Goal: Transaction & Acquisition: Book appointment/travel/reservation

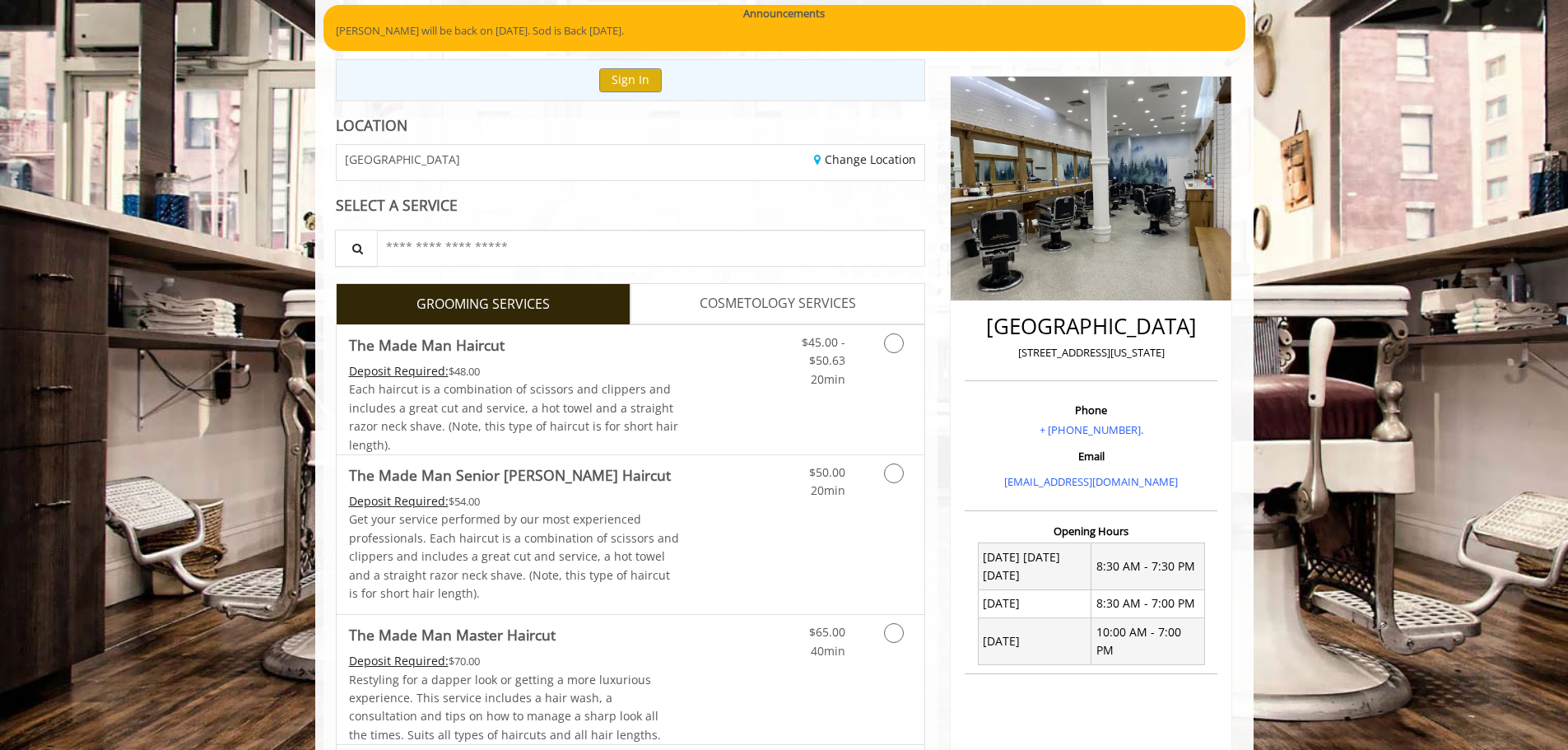
scroll to position [165, 0]
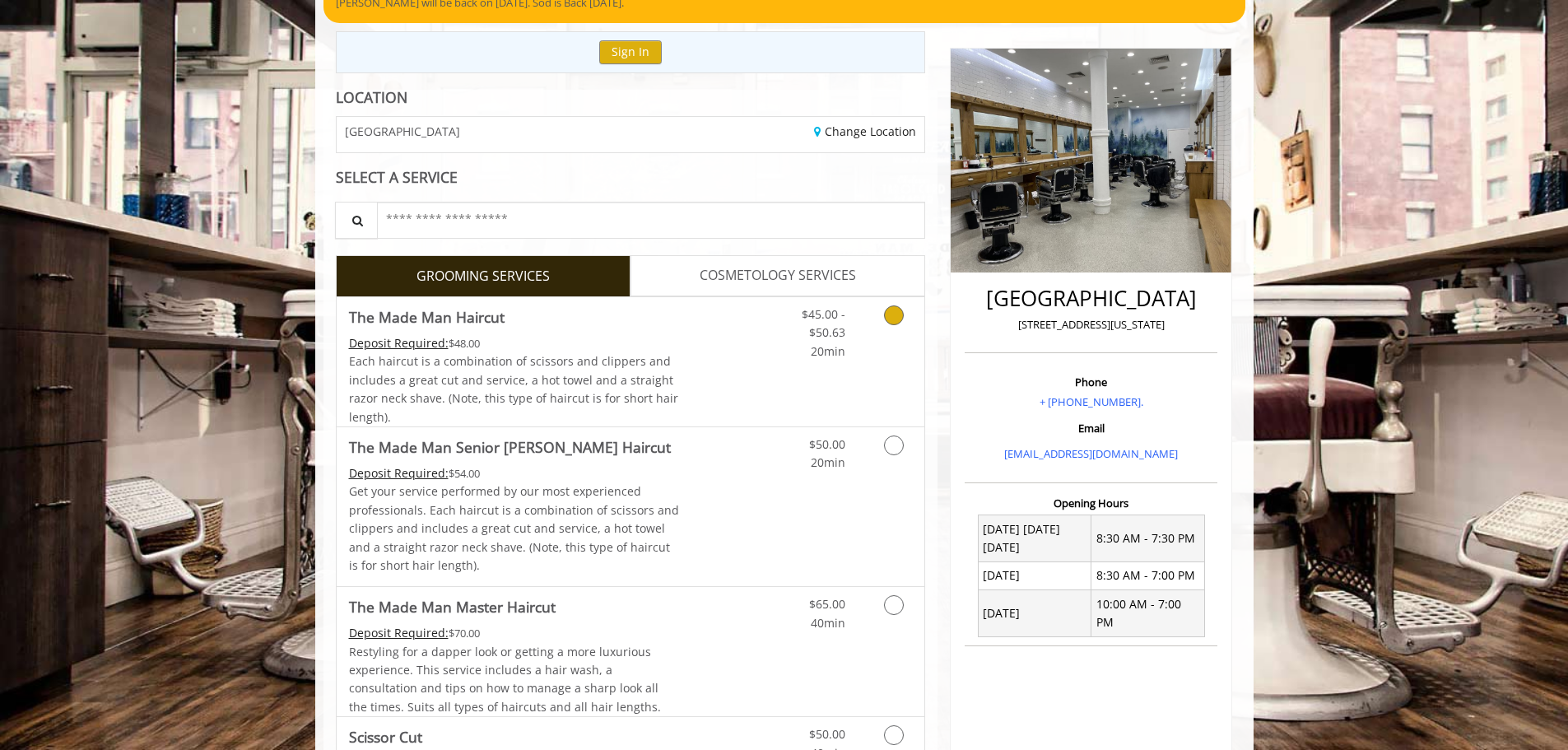
click at [585, 380] on span "Each haircut is a combination of scissors and clippers and includes a great cut…" at bounding box center [514, 387] width 330 height 70
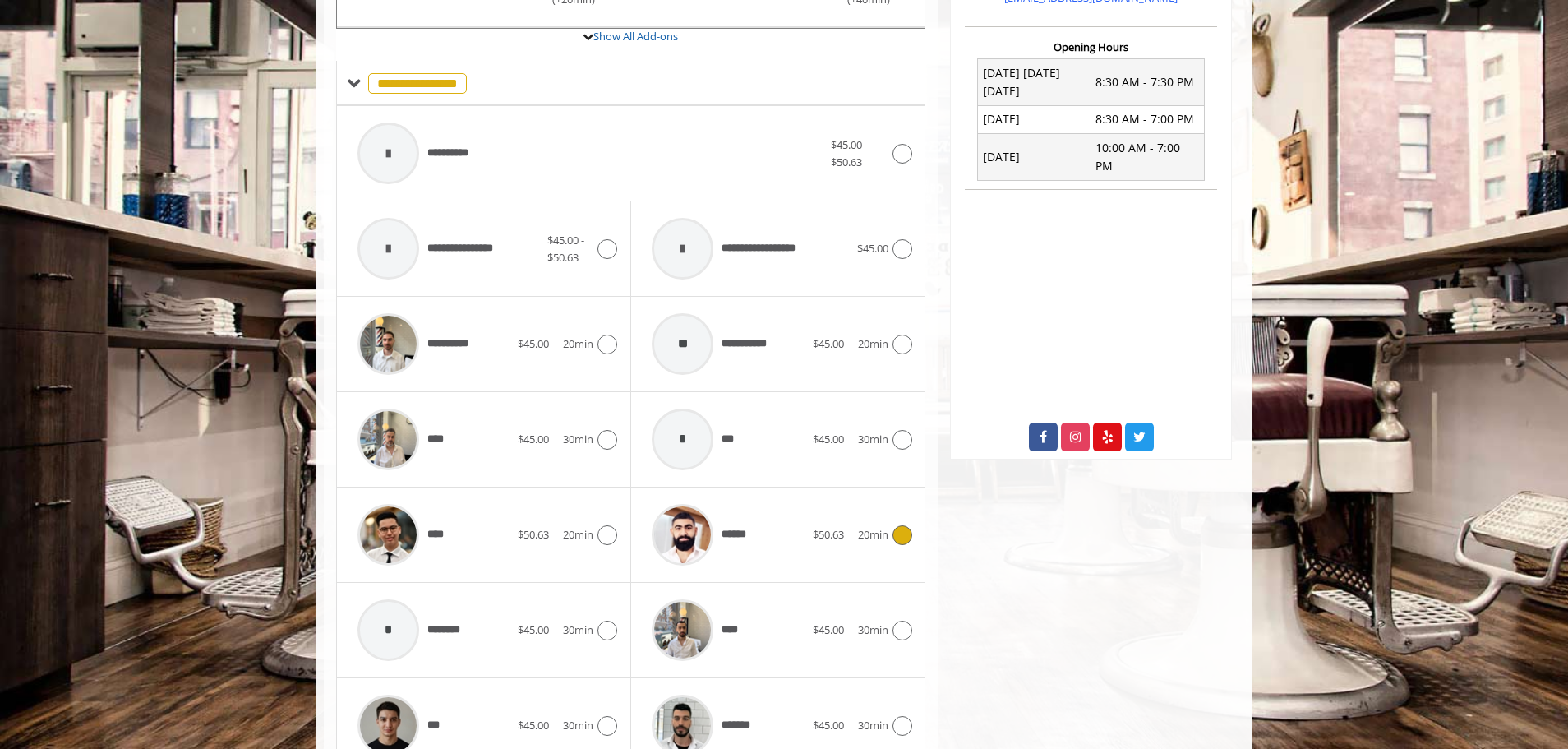
scroll to position [702, 0]
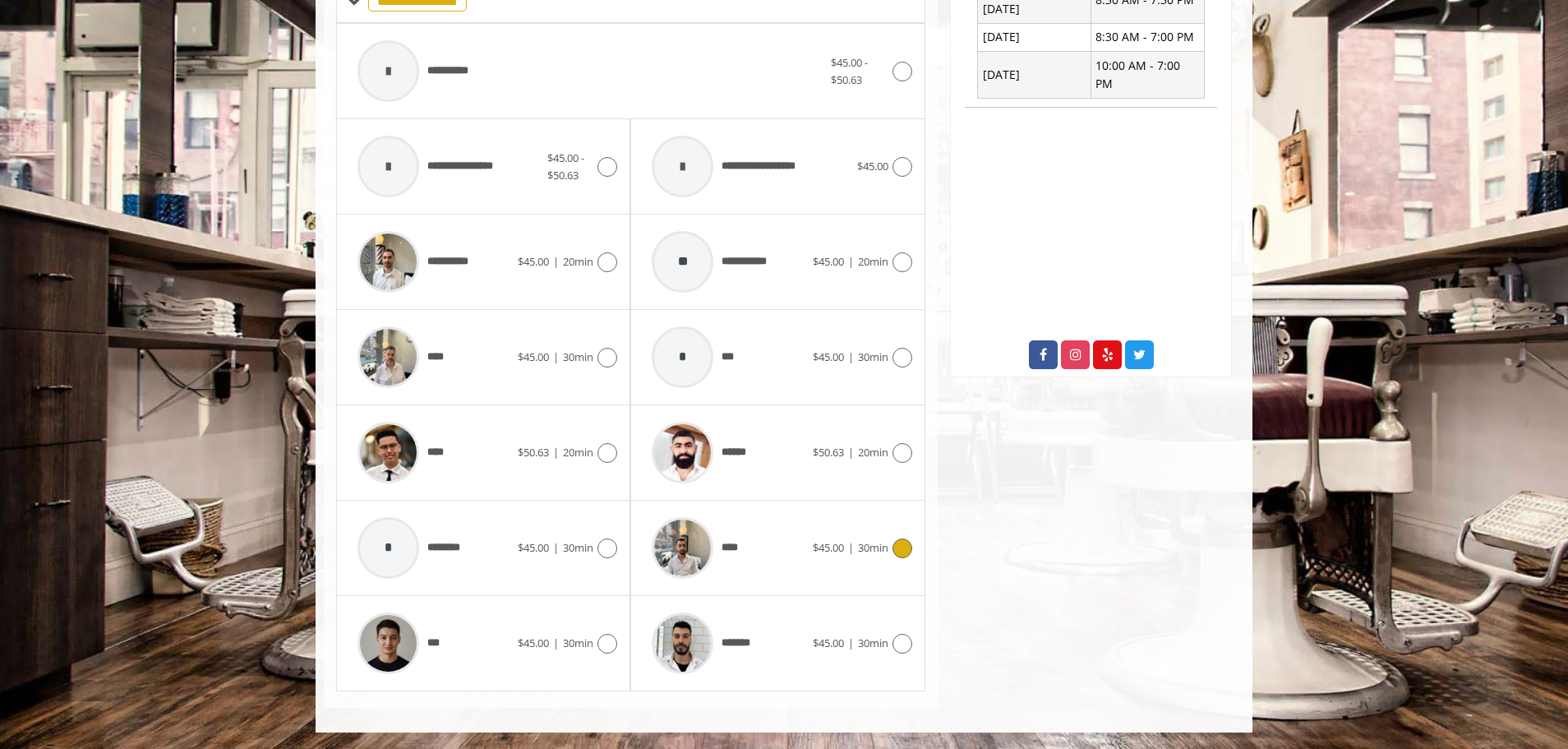
click at [889, 549] on div at bounding box center [900, 548] width 24 height 20
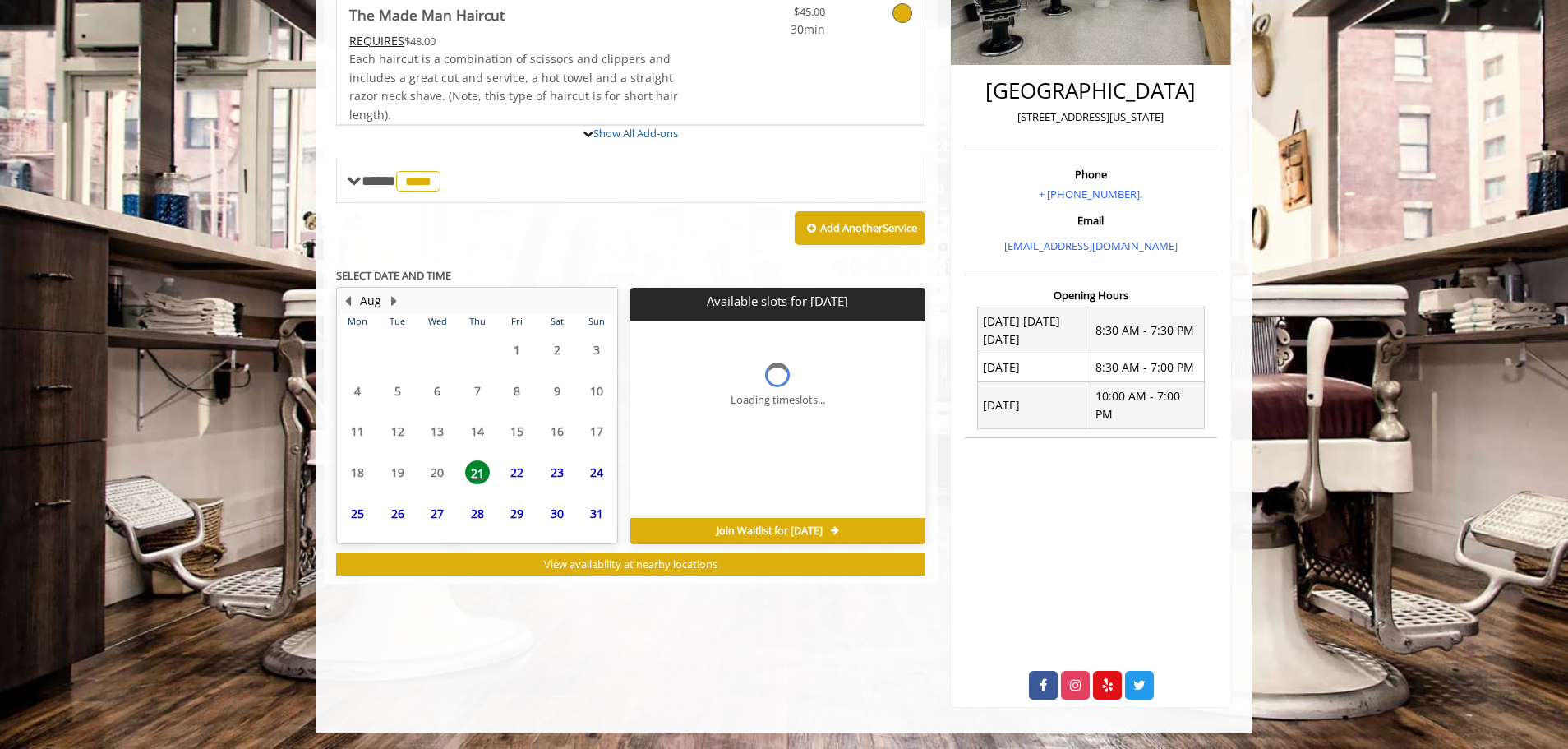
scroll to position [353, 0]
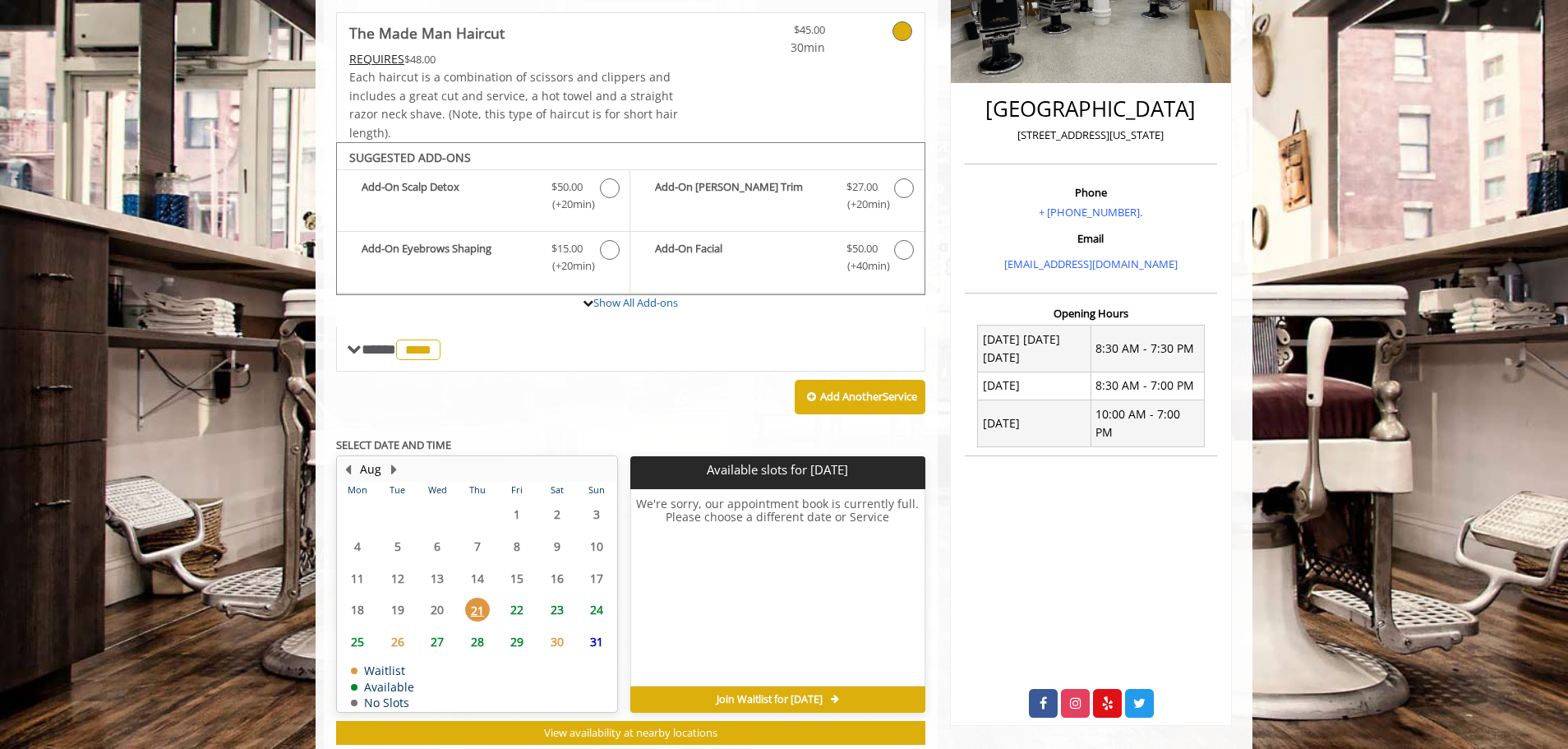
click at [515, 606] on span "22" at bounding box center [517, 609] width 25 height 24
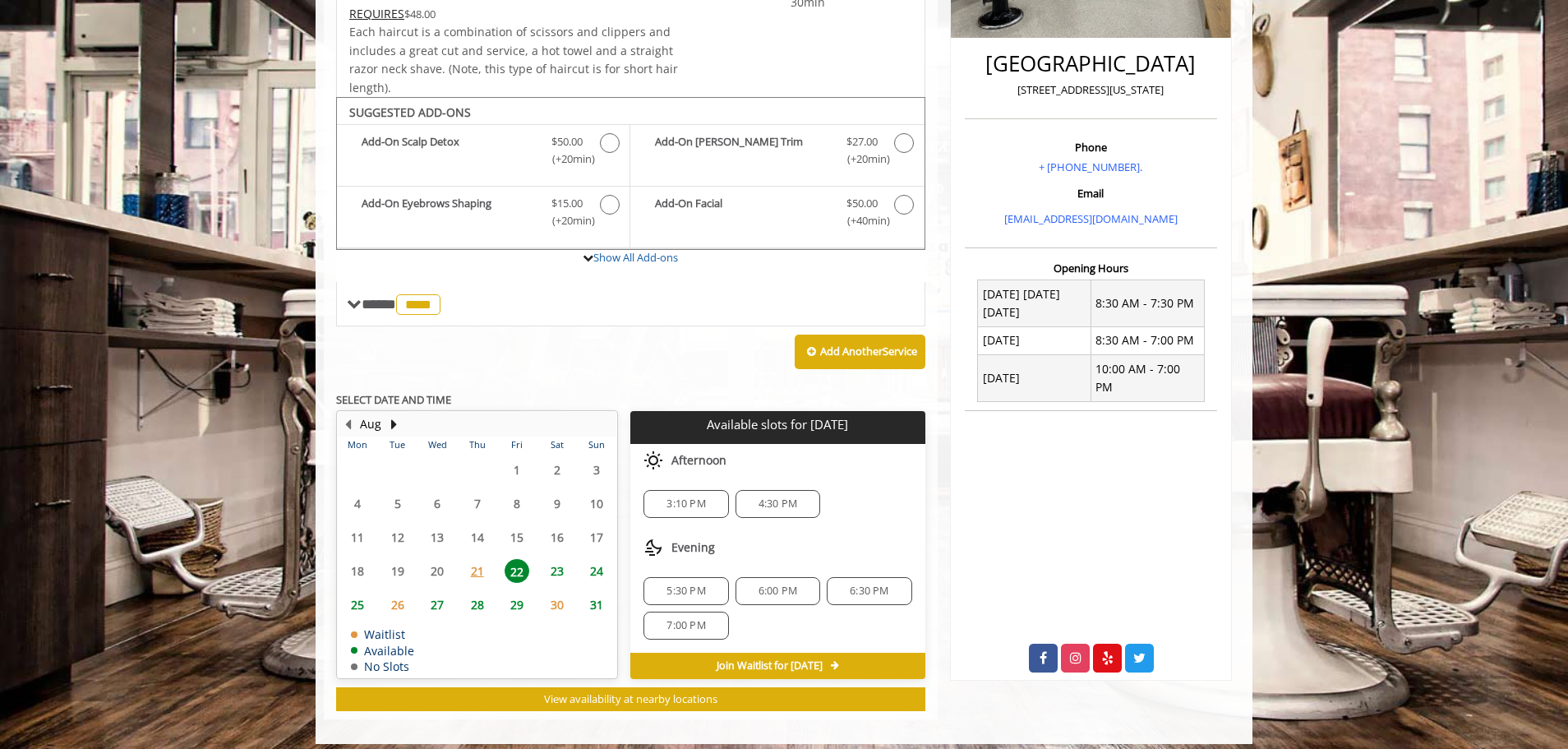
scroll to position [410, 0]
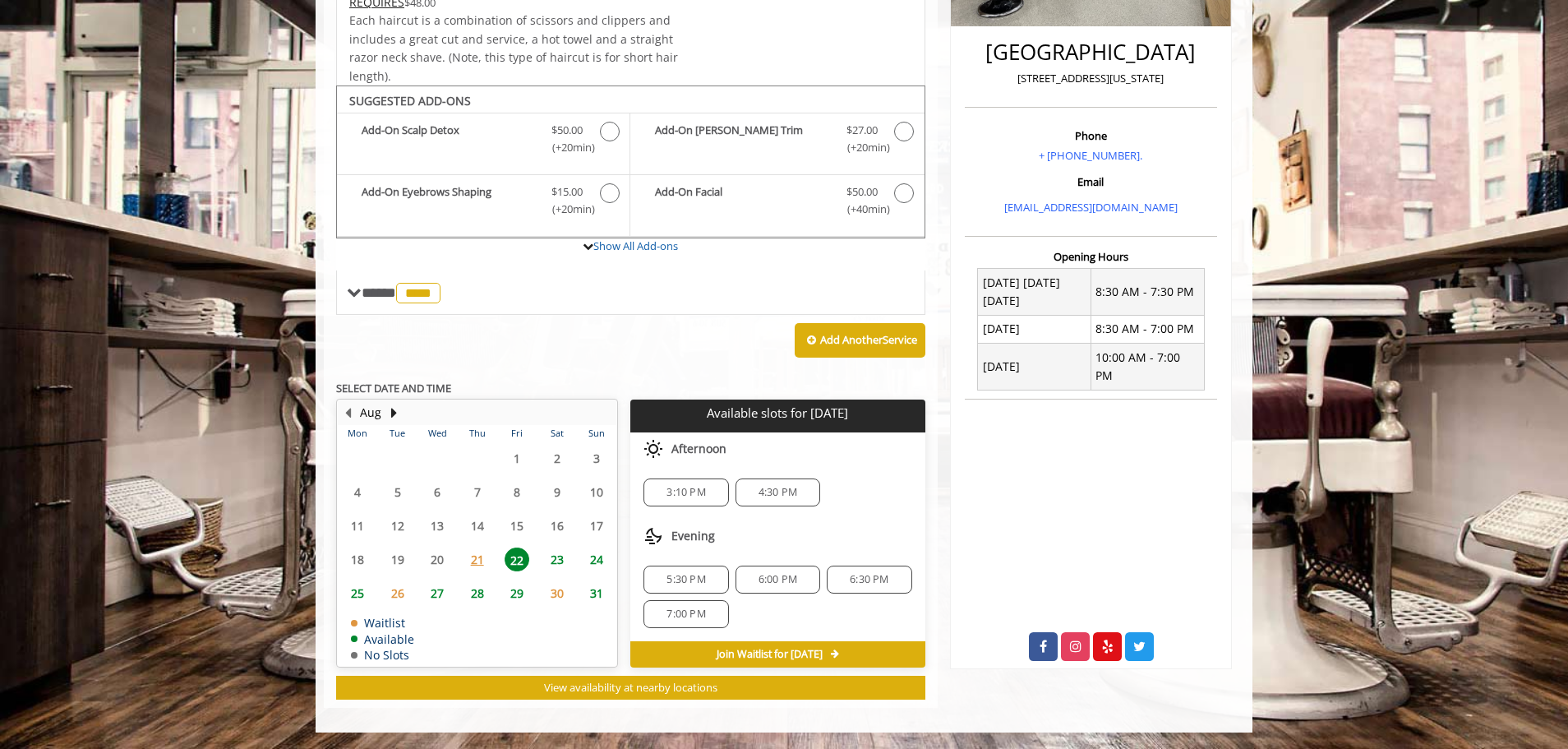
click at [693, 612] on span "7:00 PM" at bounding box center [685, 614] width 38 height 13
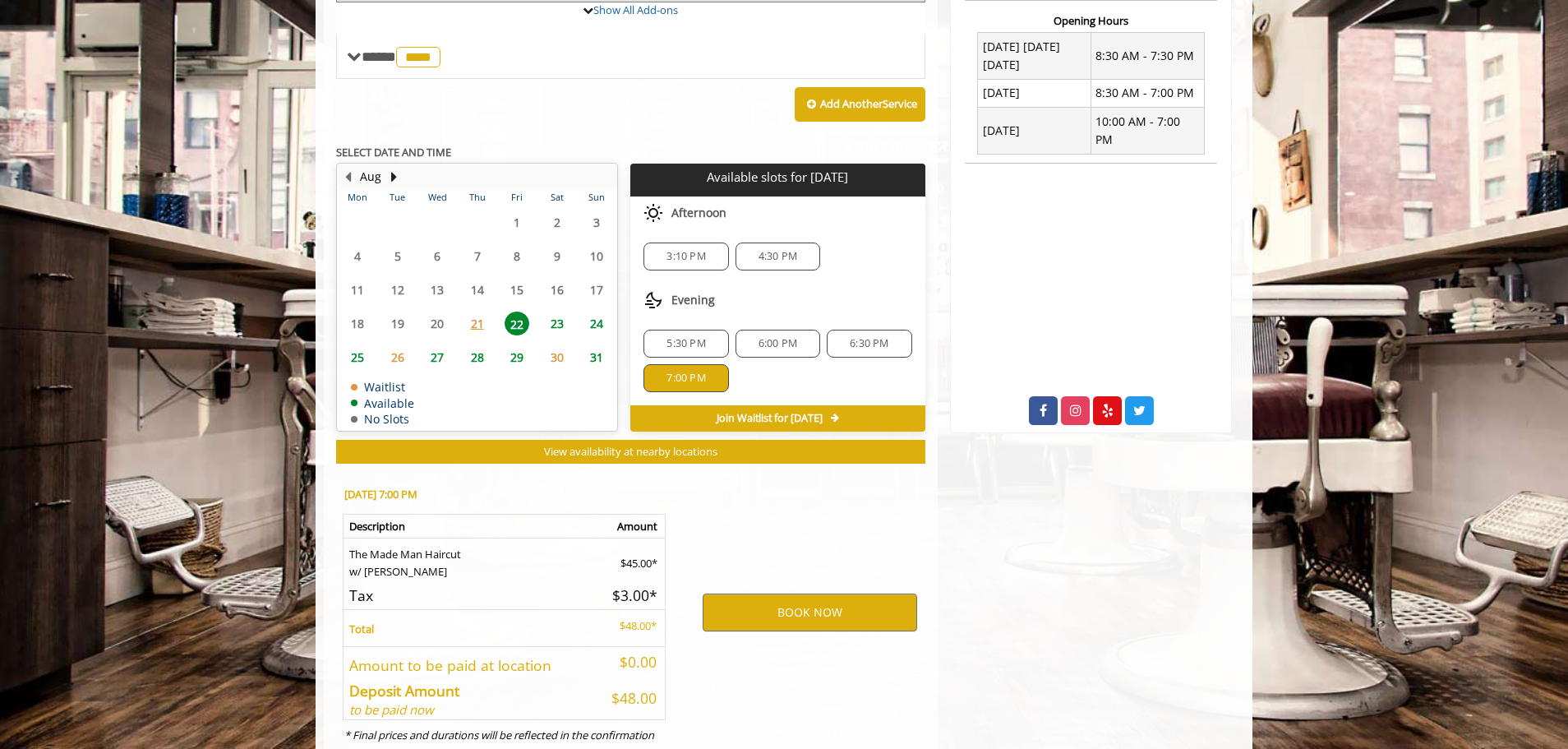
scroll to position [706, 0]
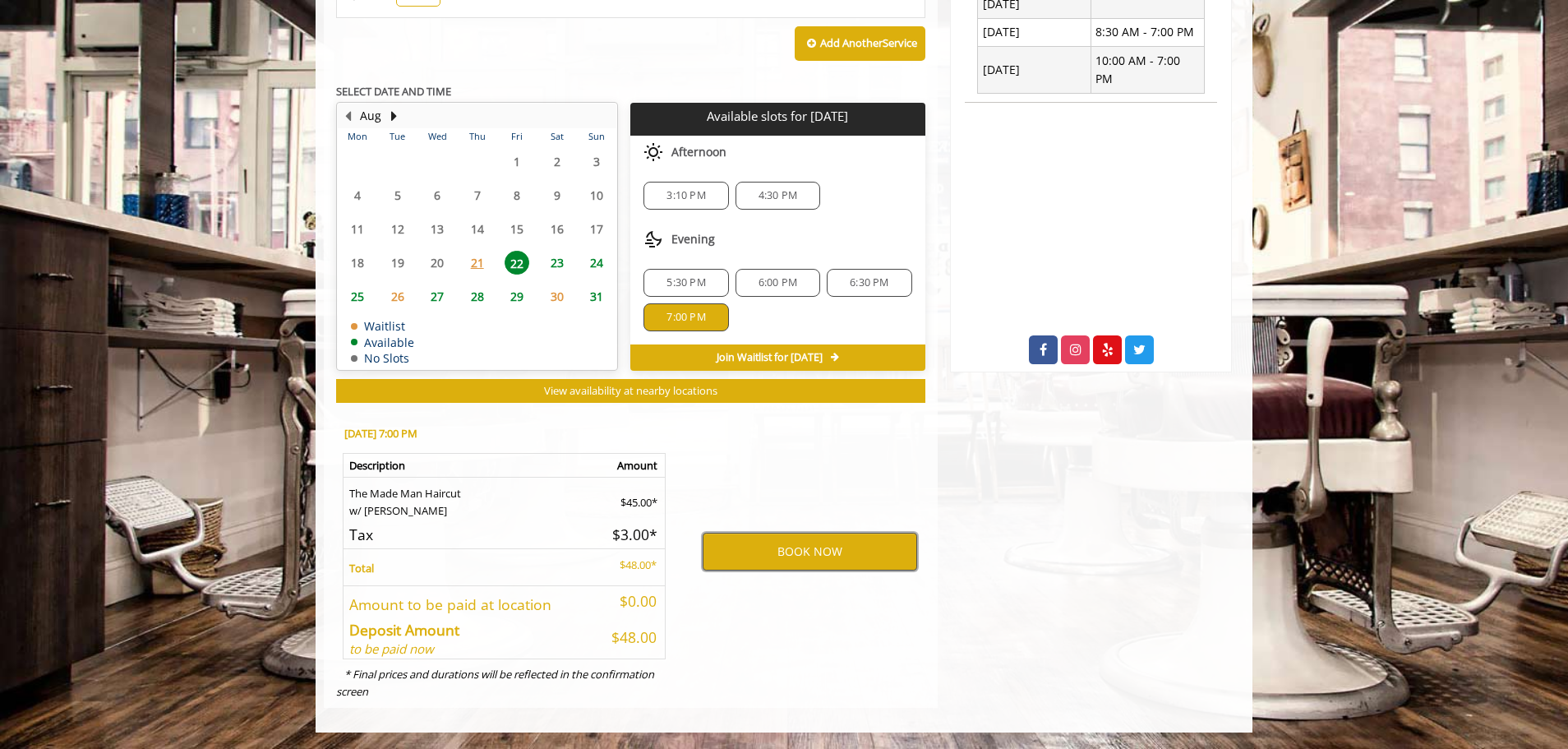
click at [799, 547] on button "BOOK NOW" at bounding box center [809, 552] width 214 height 37
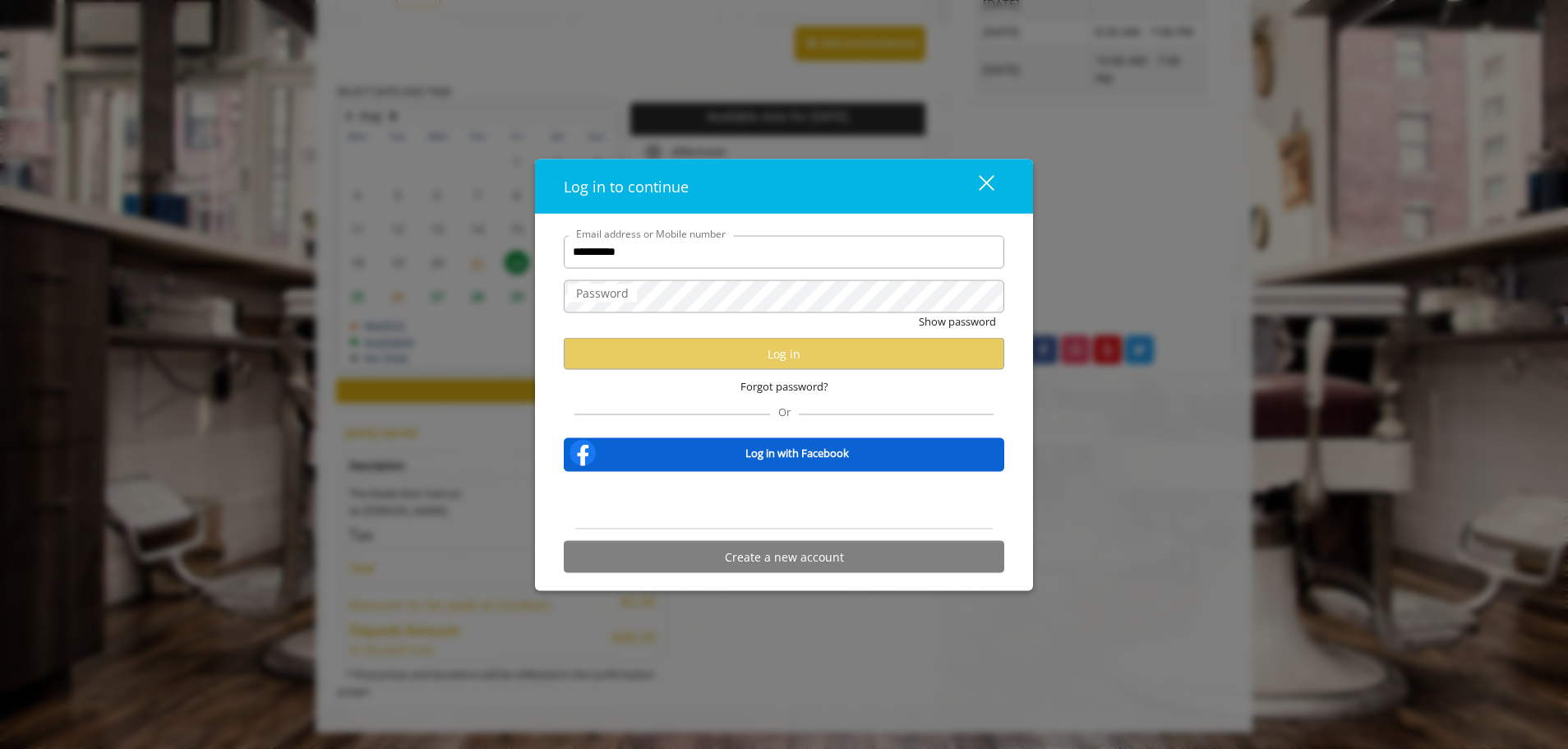
type input "**********"
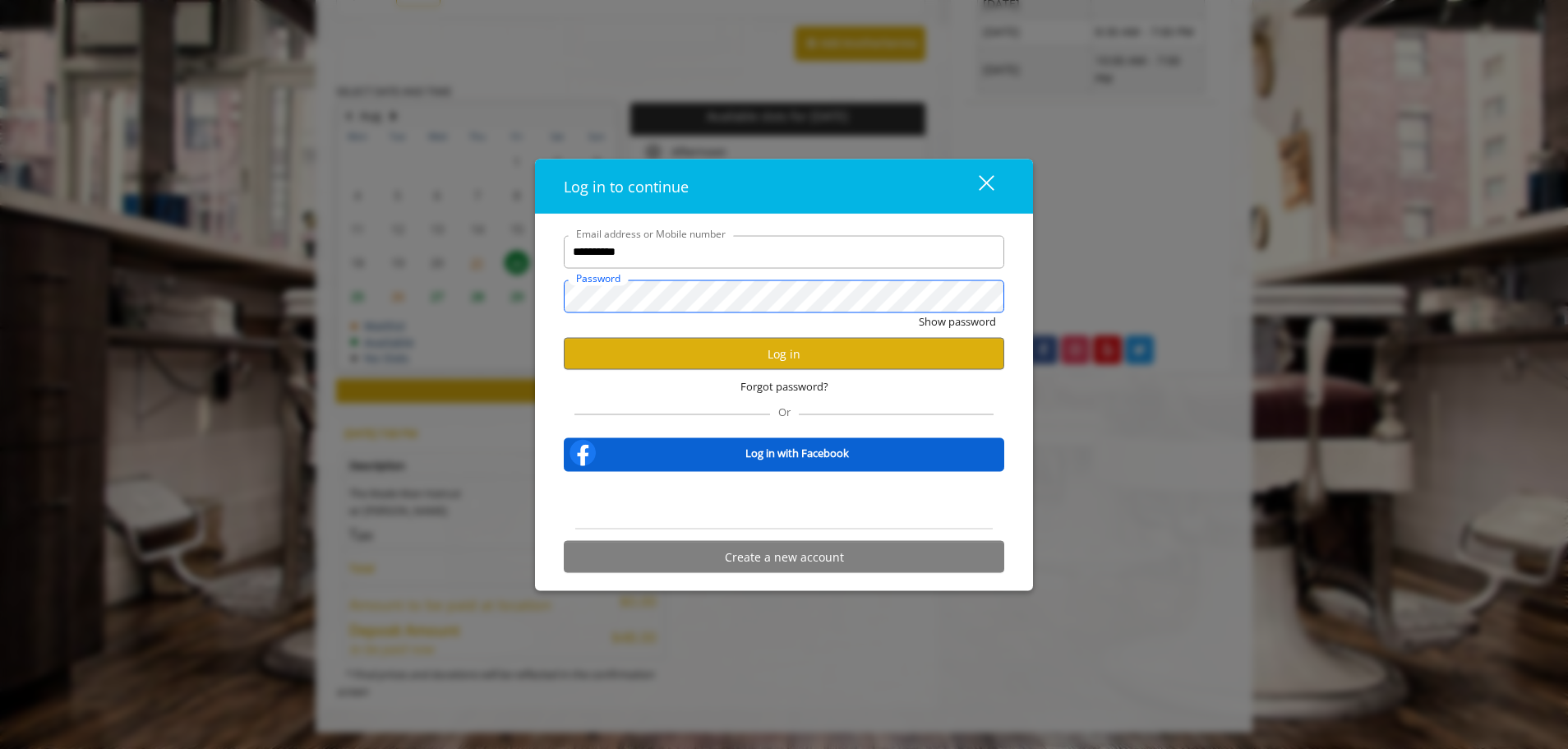
click at [919, 312] on button "Show password" at bounding box center [957, 320] width 77 height 17
click at [740, 349] on button "Log in" at bounding box center [784, 354] width 440 height 32
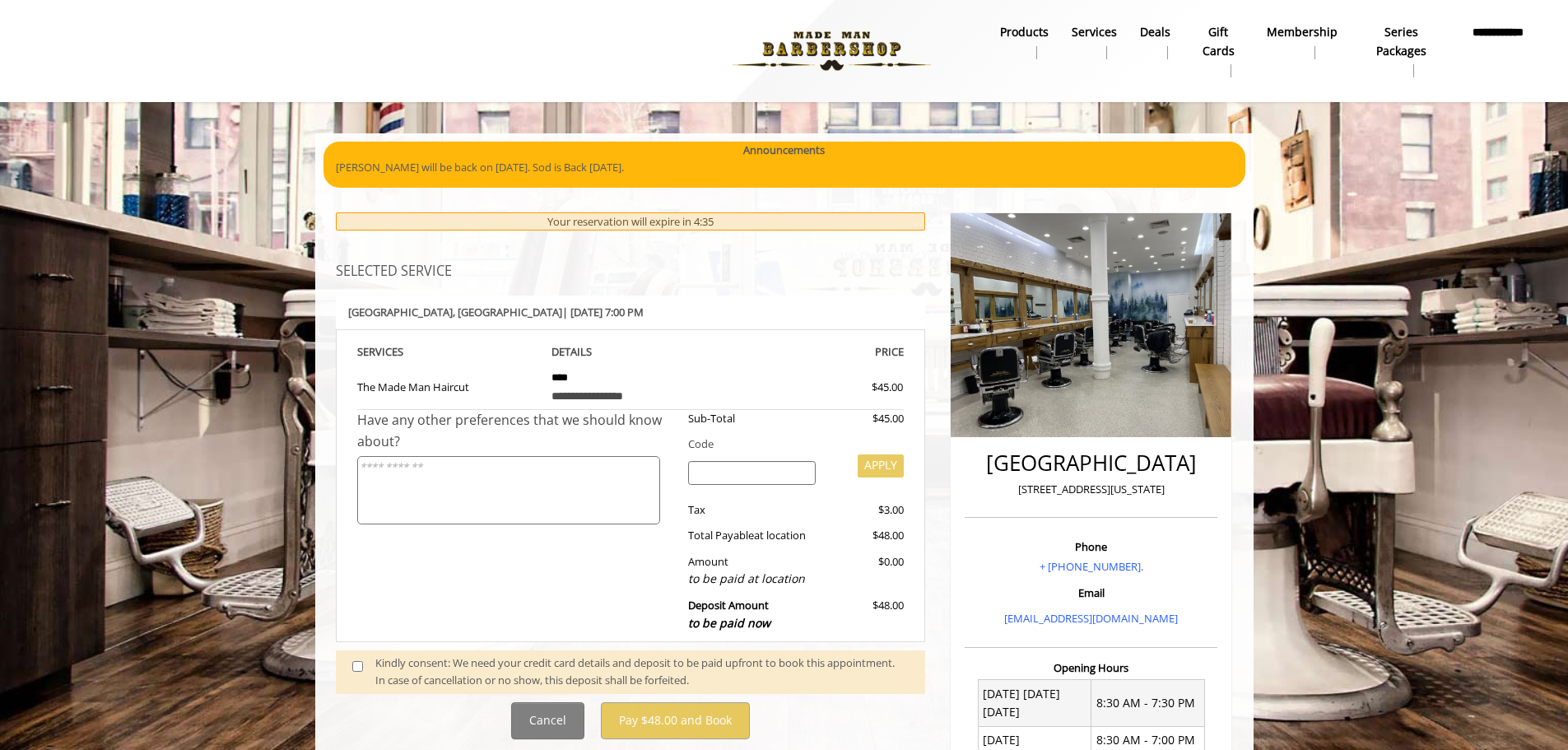
scroll to position [165, 0]
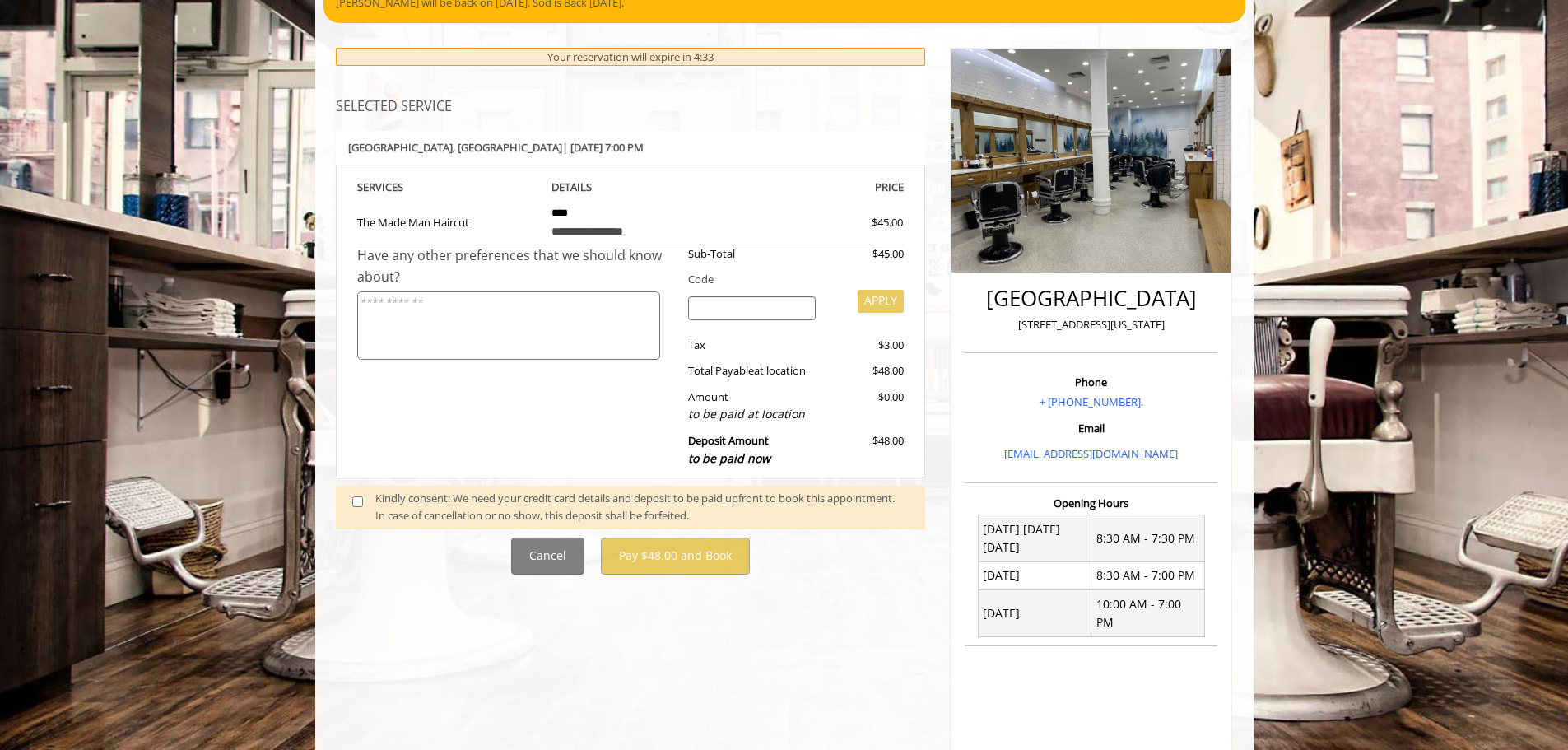
click at [510, 310] on textarea at bounding box center [509, 325] width 303 height 69
type textarea "*"
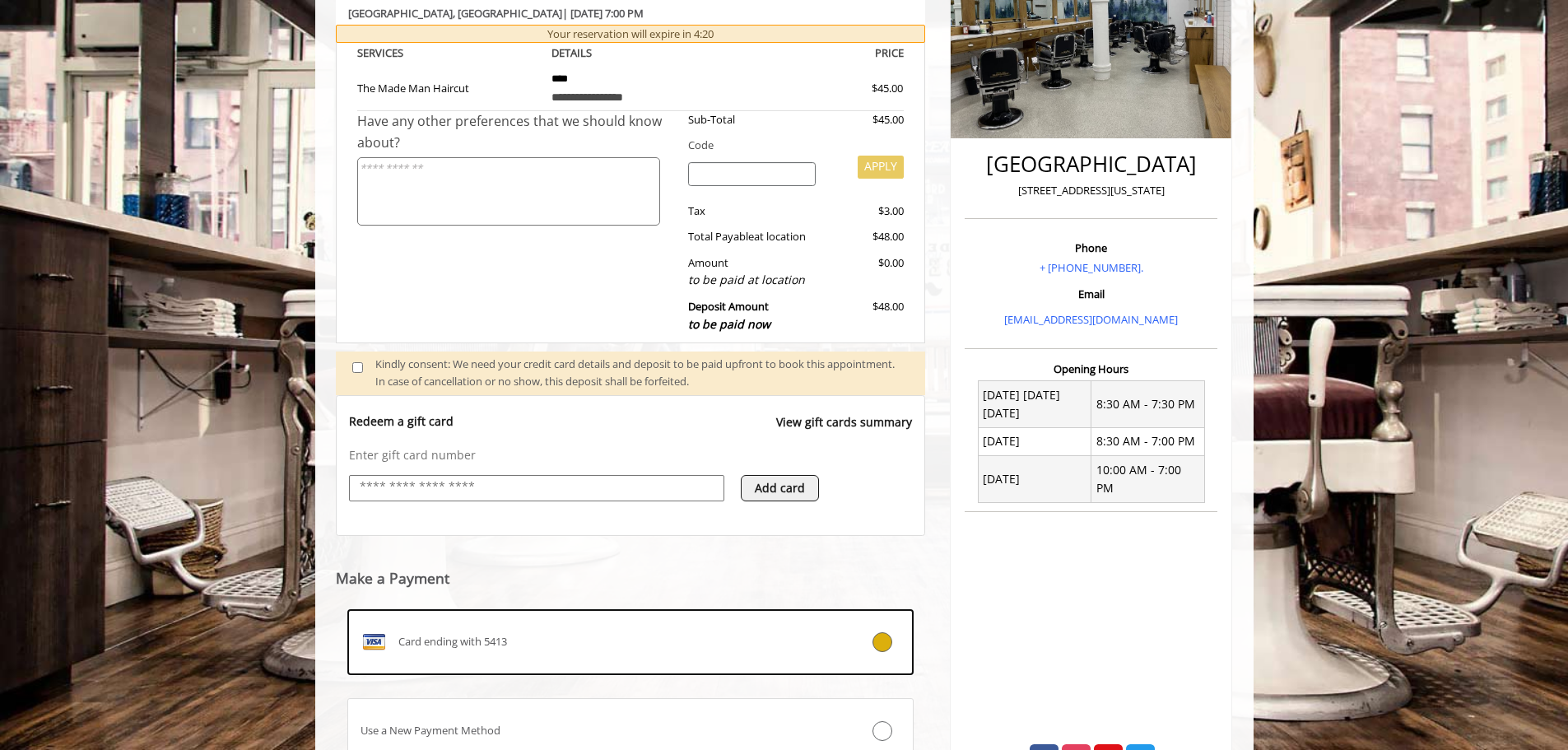
scroll to position [428, 0]
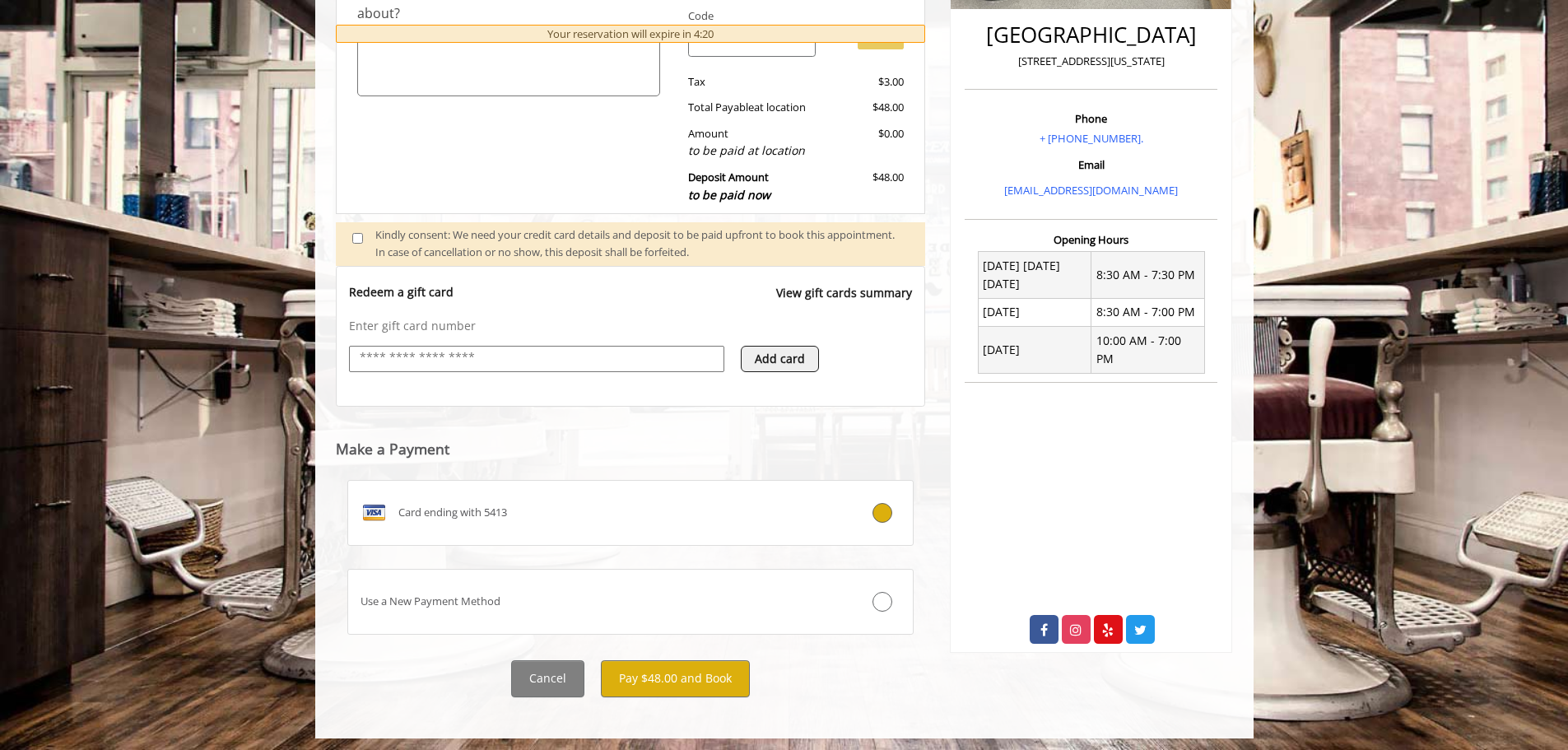
click at [481, 363] on input "text" at bounding box center [536, 358] width 357 height 20
click at [628, 674] on button "Pay $48.00 and Book" at bounding box center [674, 679] width 149 height 37
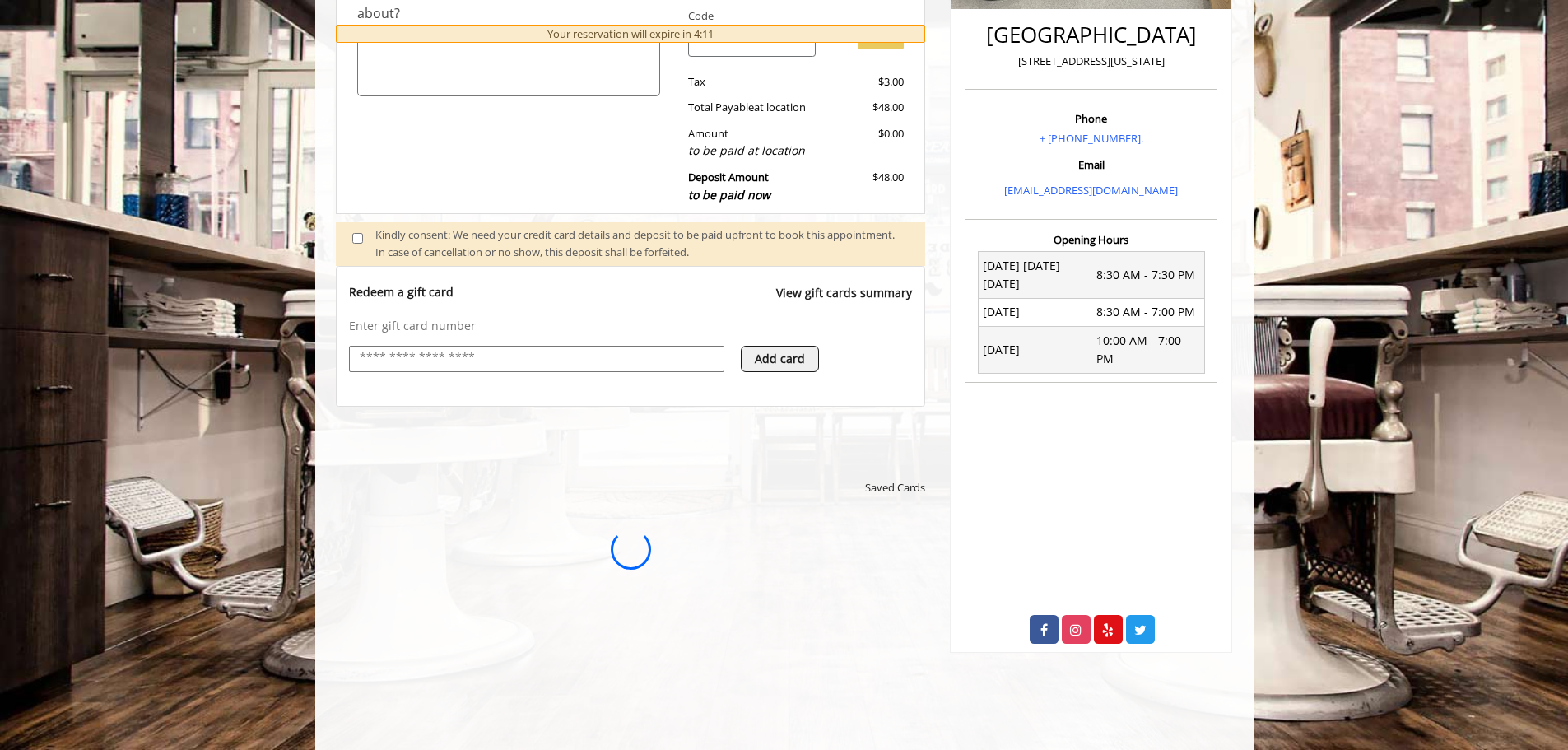
scroll to position [0, 0]
